Goal: Information Seeking & Learning: Compare options

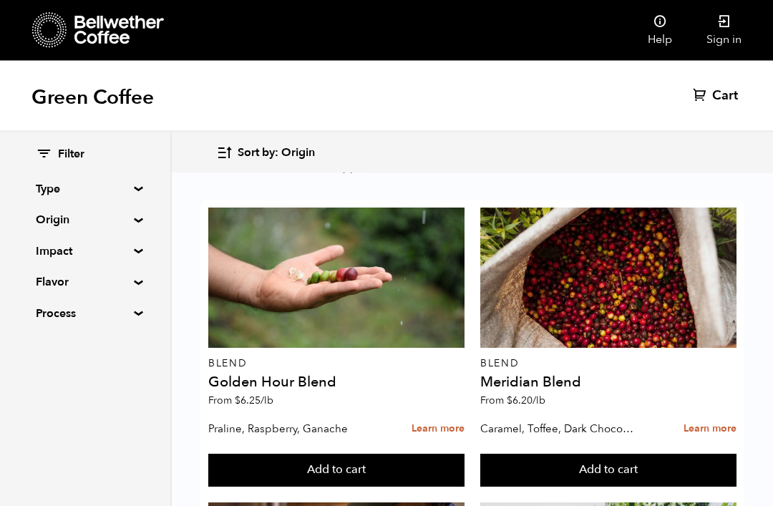
scroll to position [2193, 0]
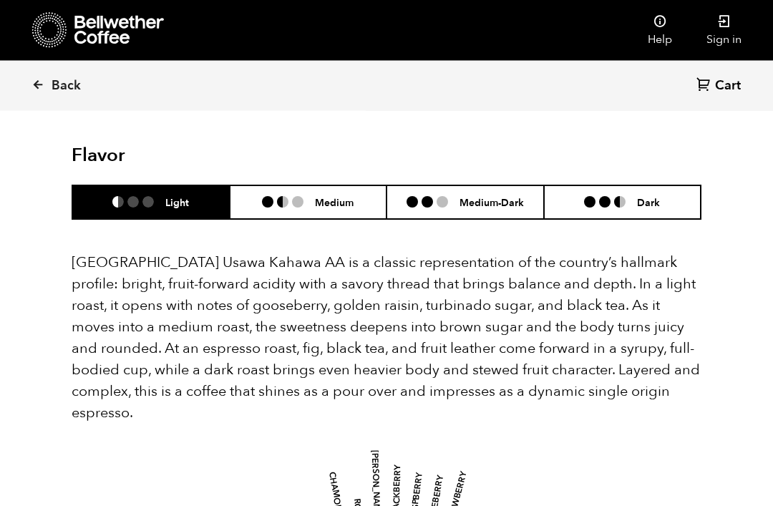
scroll to position [964, 0]
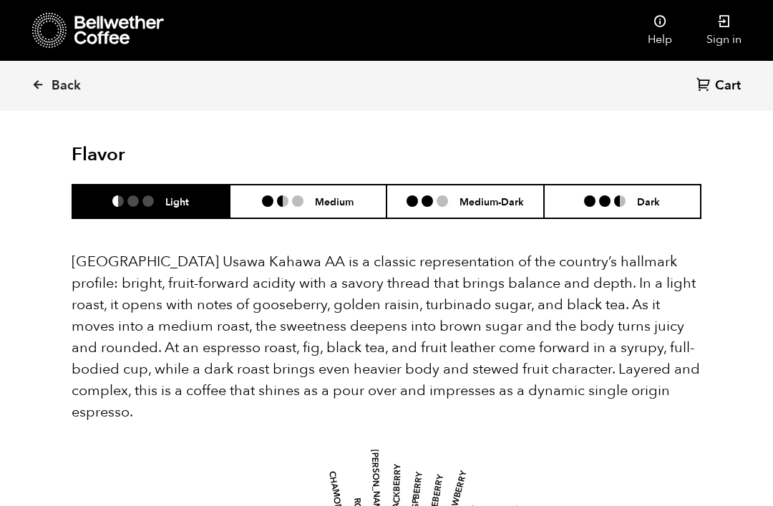
click at [350, 195] on h6 "Medium" at bounding box center [334, 201] width 39 height 12
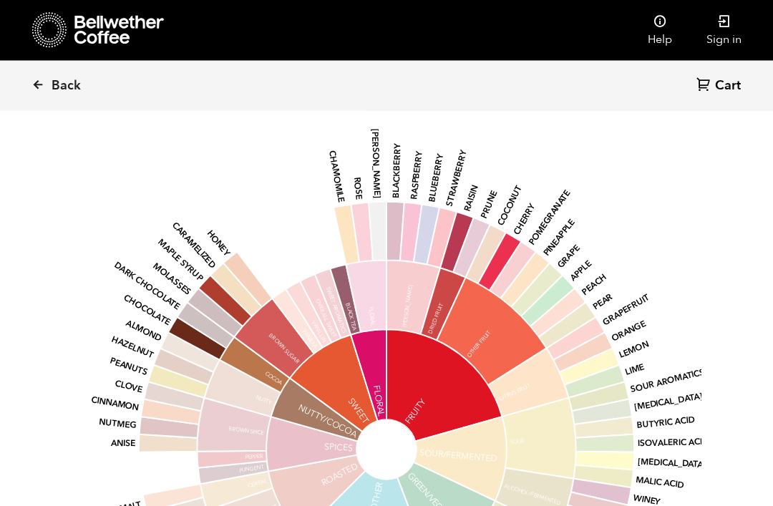
scroll to position [1285, 0]
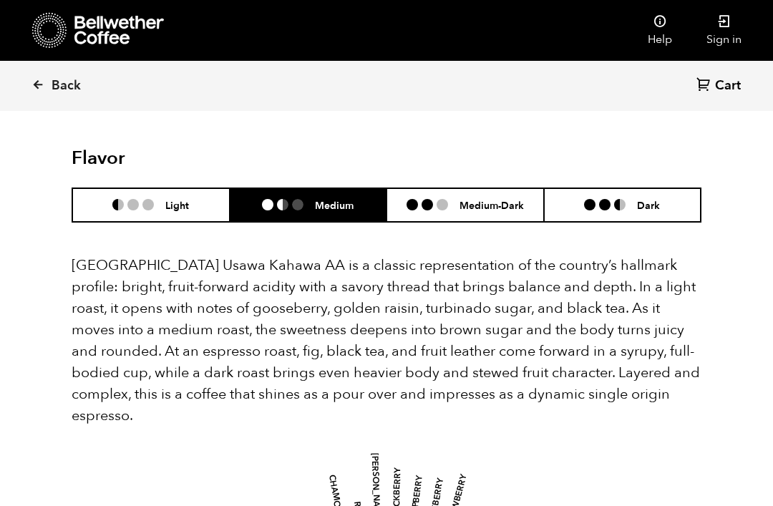
click at [643, 188] on li "Dark" at bounding box center [623, 205] width 158 height 34
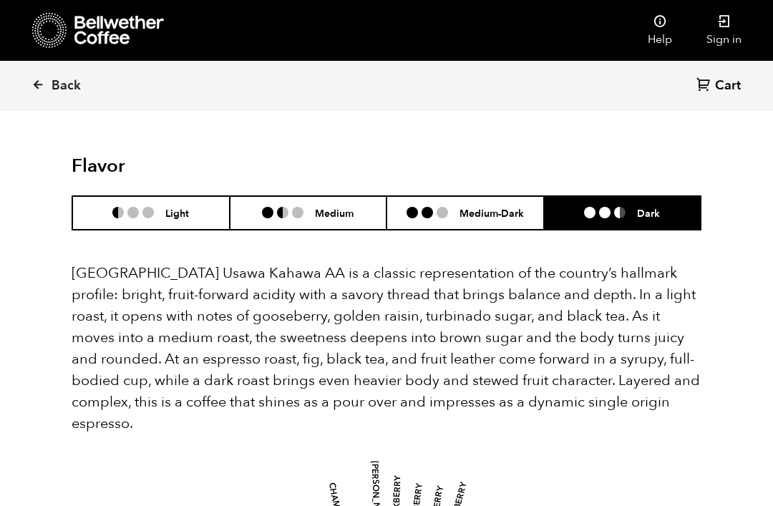
scroll to position [953, 0]
click at [339, 206] on h6 "Medium" at bounding box center [334, 212] width 39 height 12
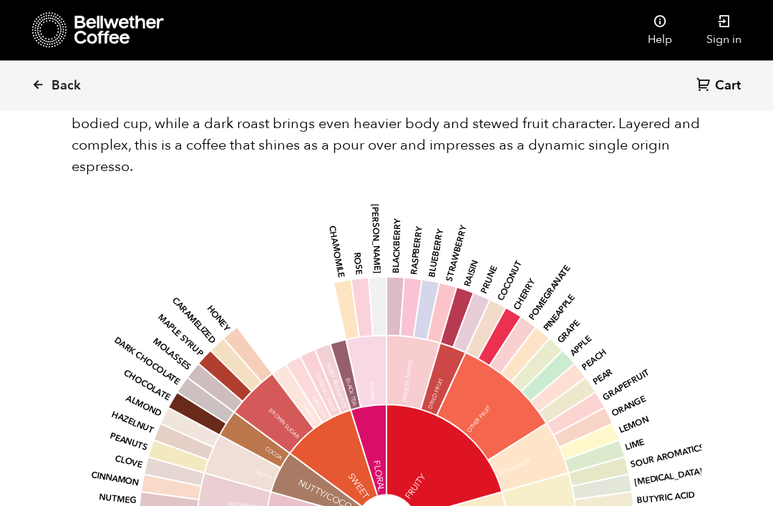
scroll to position [1282, 0]
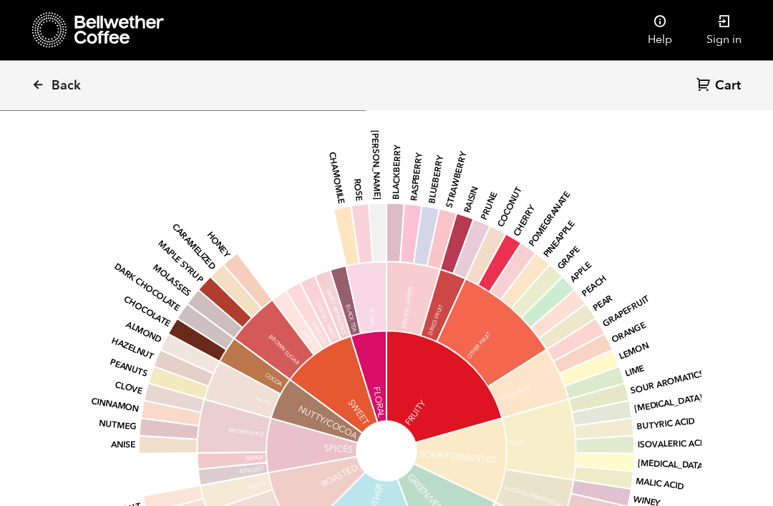
click at [44, 87] on icon at bounding box center [38, 84] width 13 height 13
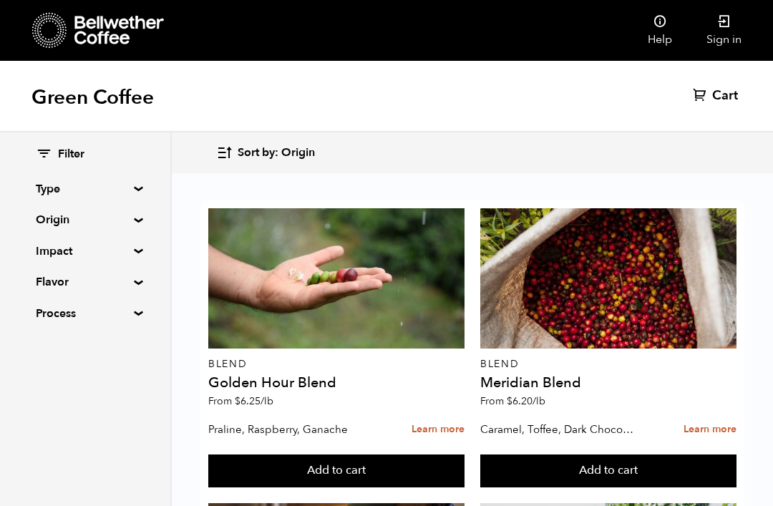
click at [135, 217] on summary "Origin" at bounding box center [85, 219] width 99 height 17
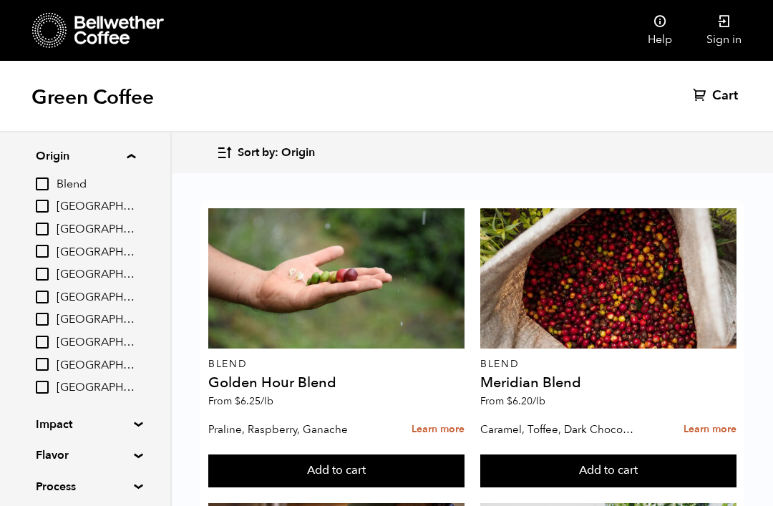
scroll to position [63, 0]
click at [47, 322] on input "[GEOGRAPHIC_DATA]" at bounding box center [42, 320] width 13 height 13
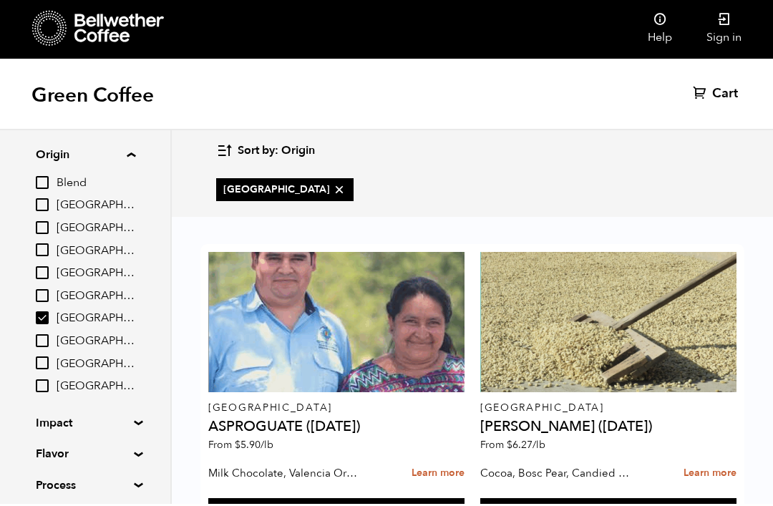
scroll to position [23, 0]
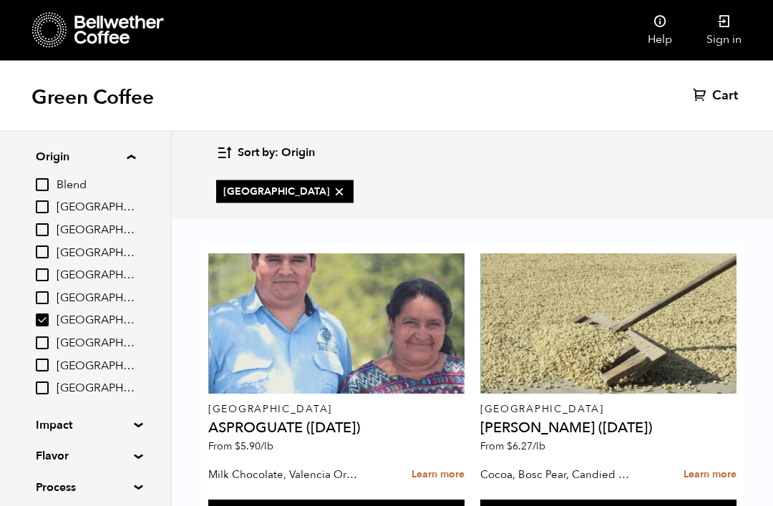
click at [645, 309] on div at bounding box center [608, 324] width 256 height 140
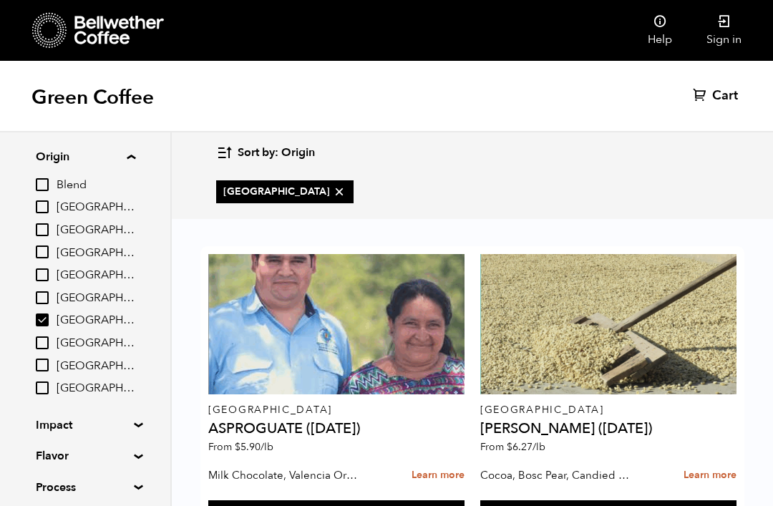
scroll to position [70, 0]
click at [47, 324] on input "[GEOGRAPHIC_DATA]" at bounding box center [42, 320] width 13 height 13
checkbox input "false"
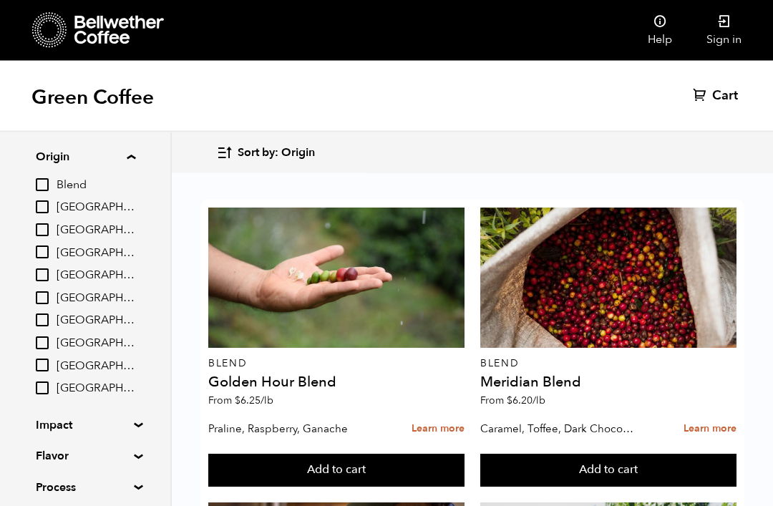
scroll to position [346, 0]
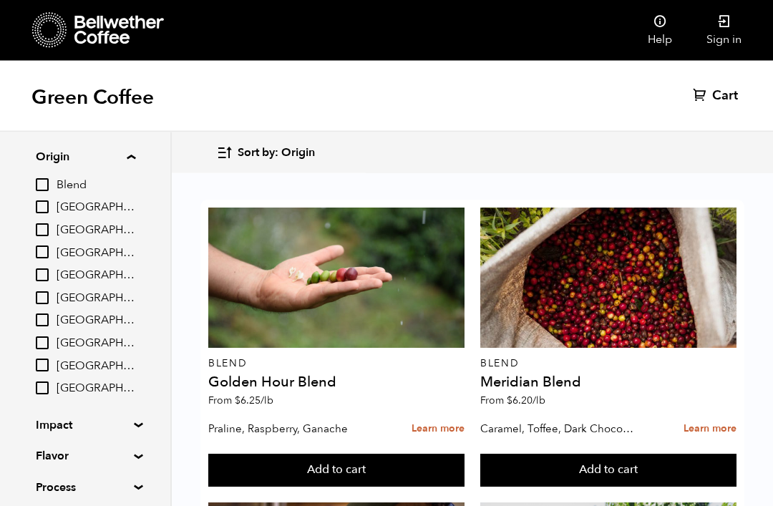
scroll to position [0, 0]
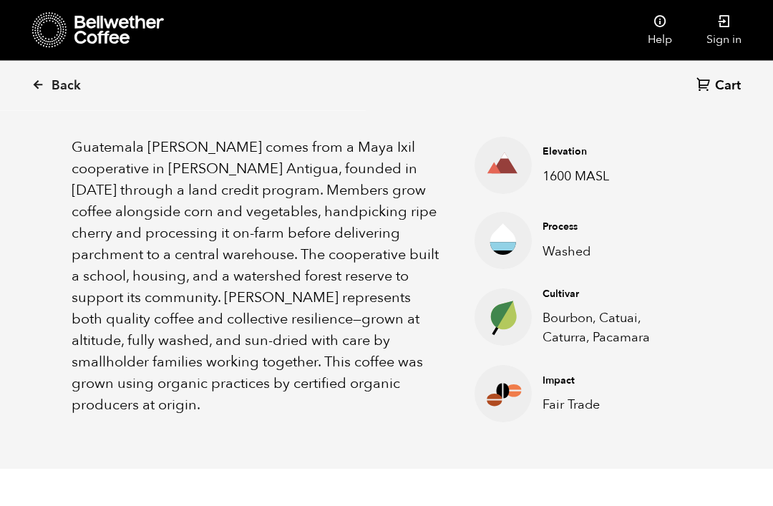
scroll to position [493, 0]
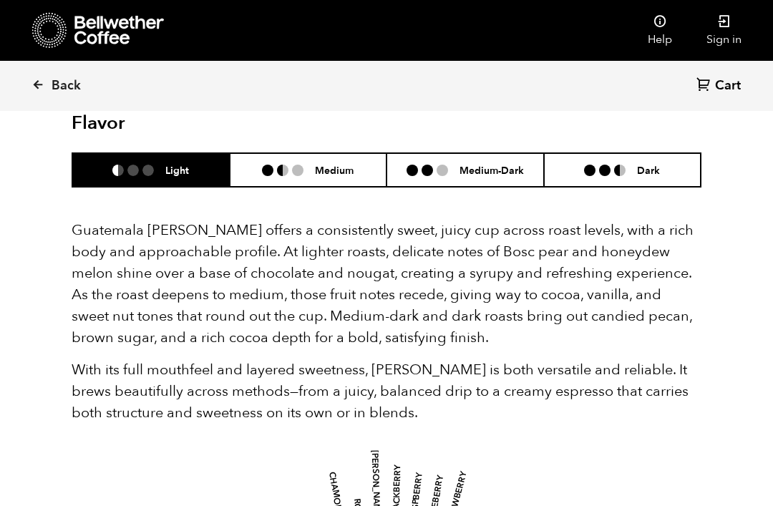
click at [640, 169] on h6 "Dark" at bounding box center [648, 170] width 23 height 12
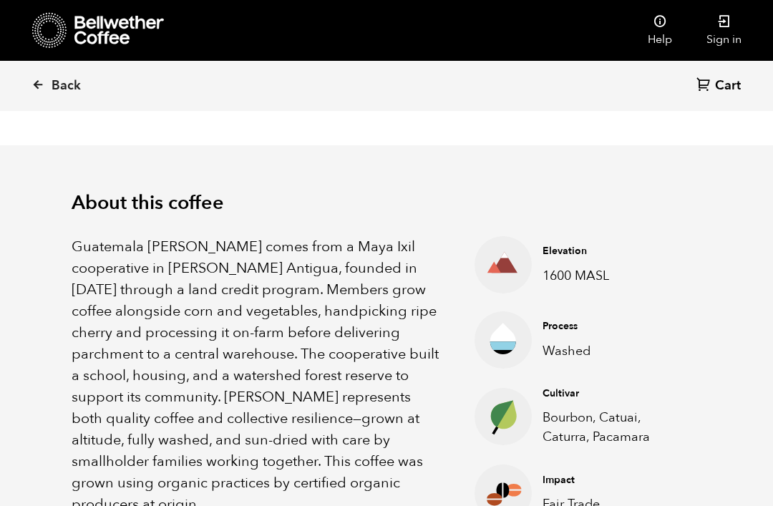
scroll to position [382, 0]
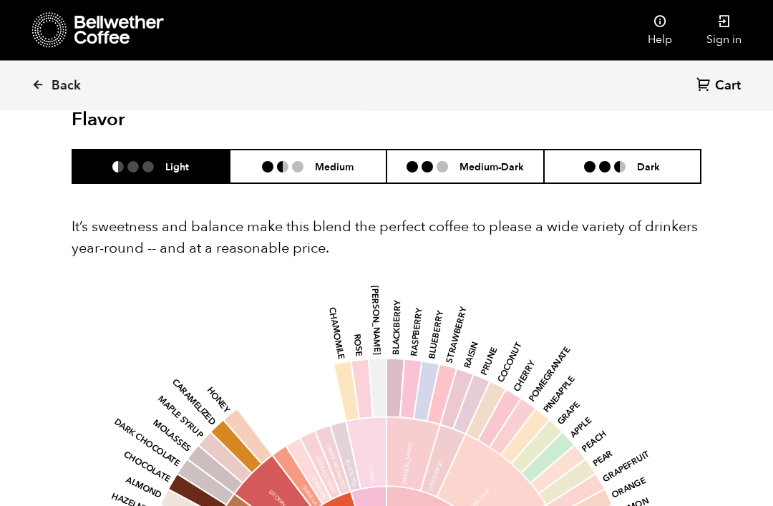
scroll to position [886, 0]
click at [504, 150] on li "Medium-Dark" at bounding box center [466, 167] width 158 height 34
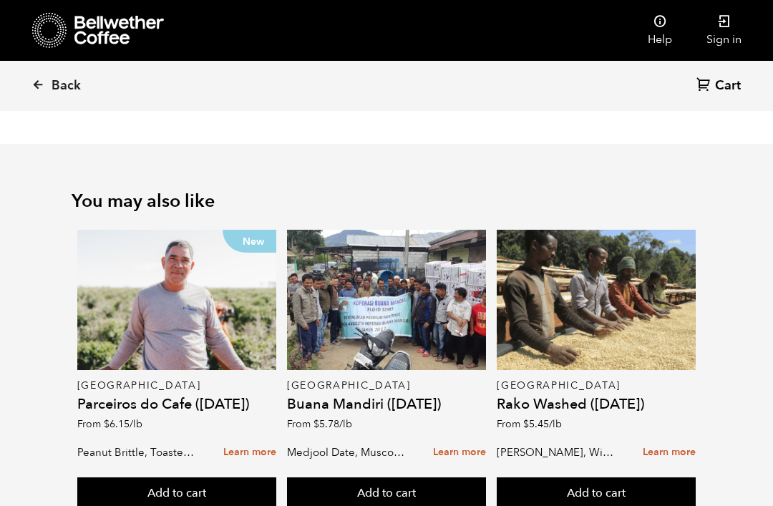
scroll to position [1708, 0]
